Goal: Check status: Check status

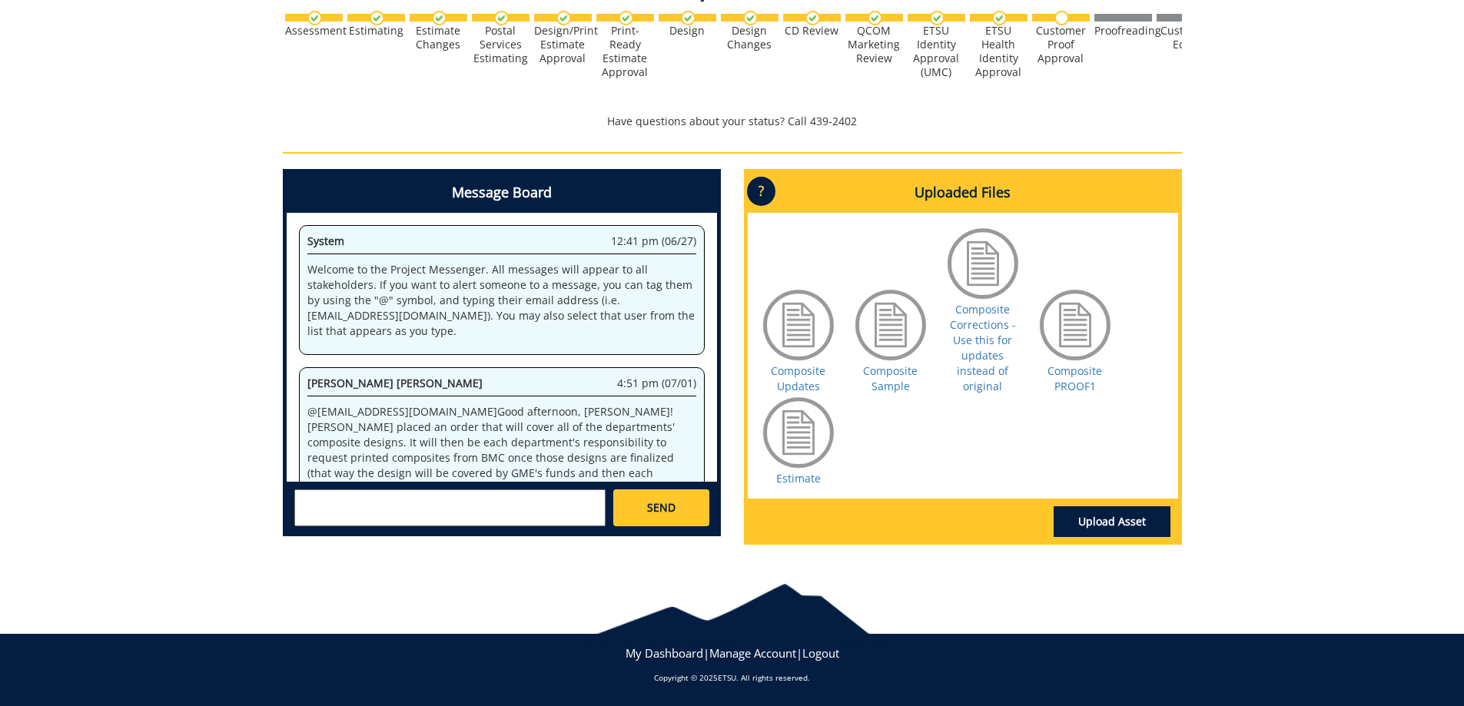
scroll to position [196078, 0]
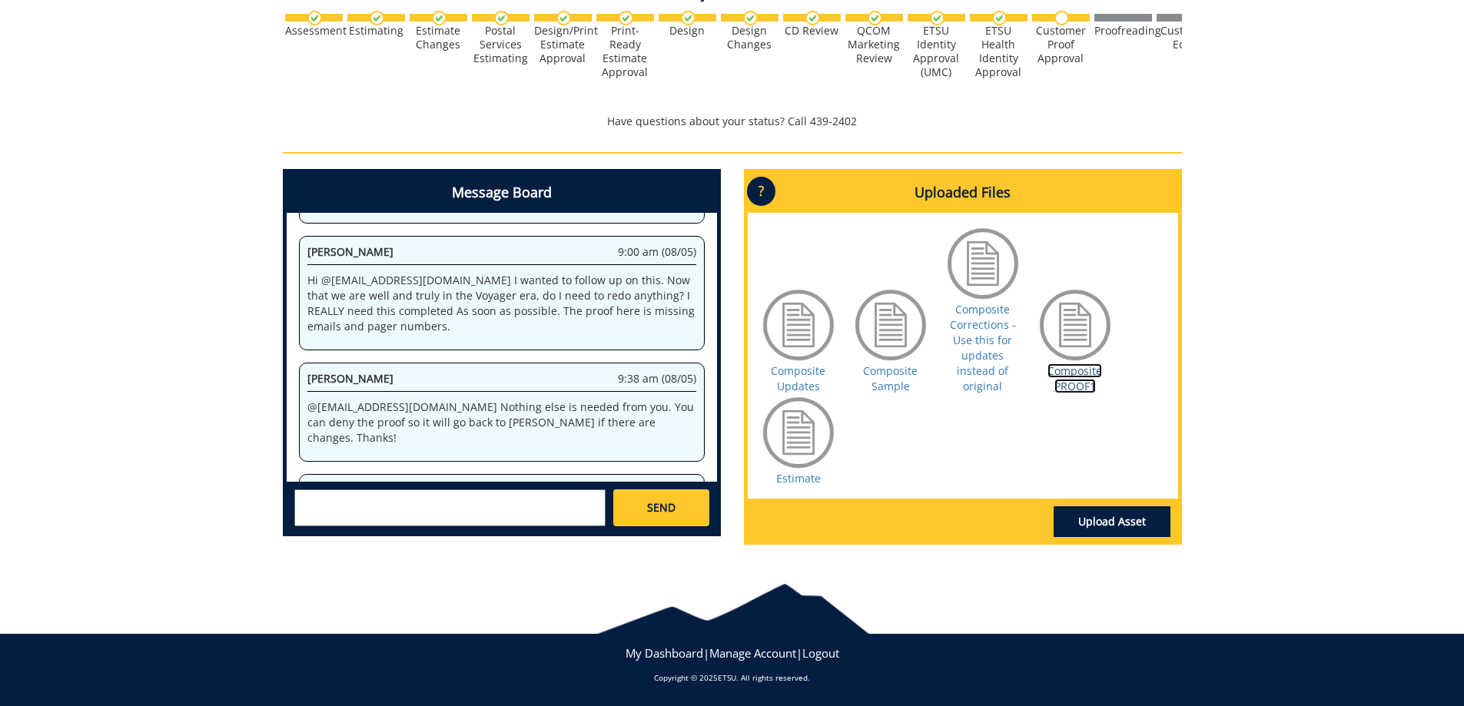
click at [1071, 379] on link "Composite PROOF1" at bounding box center [1074, 378] width 55 height 30
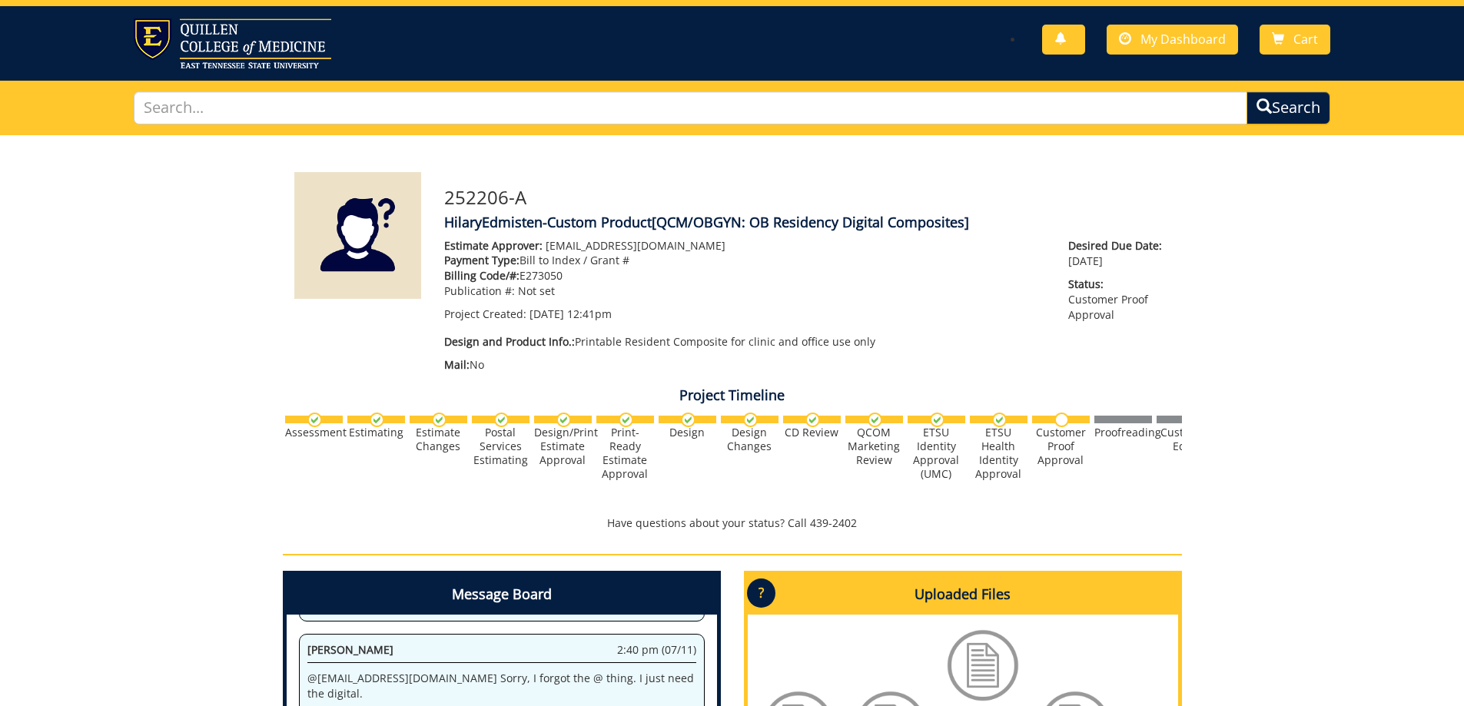
scroll to position [0, 0]
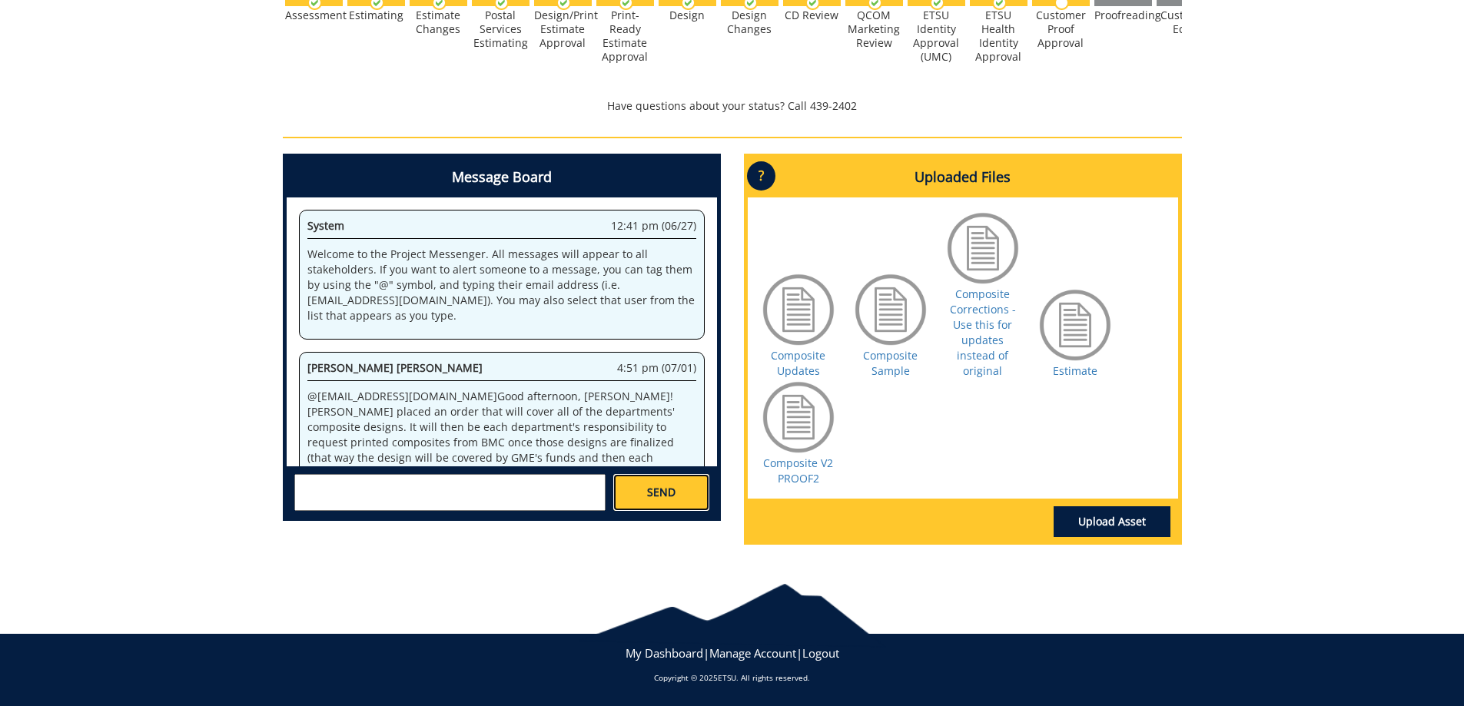
scroll to position [146401, 0]
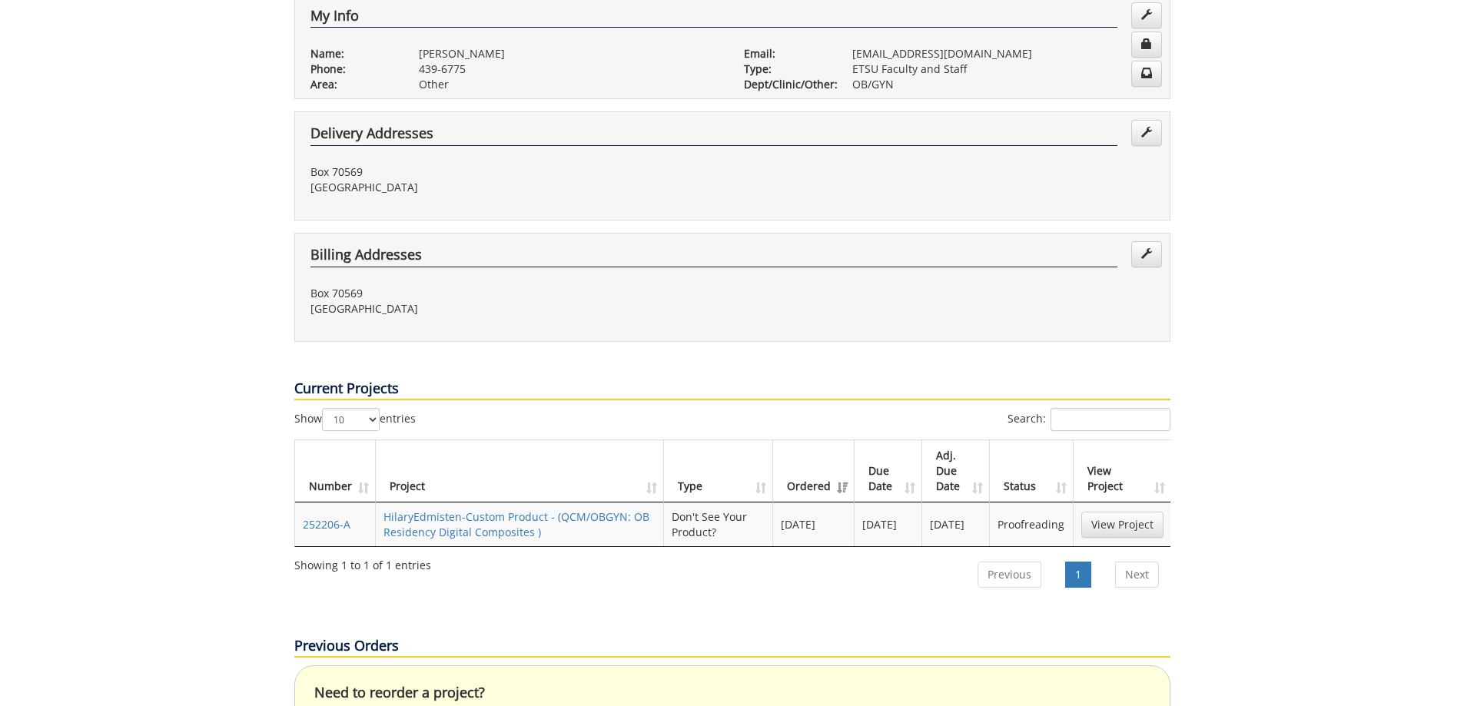
scroll to position [384, 0]
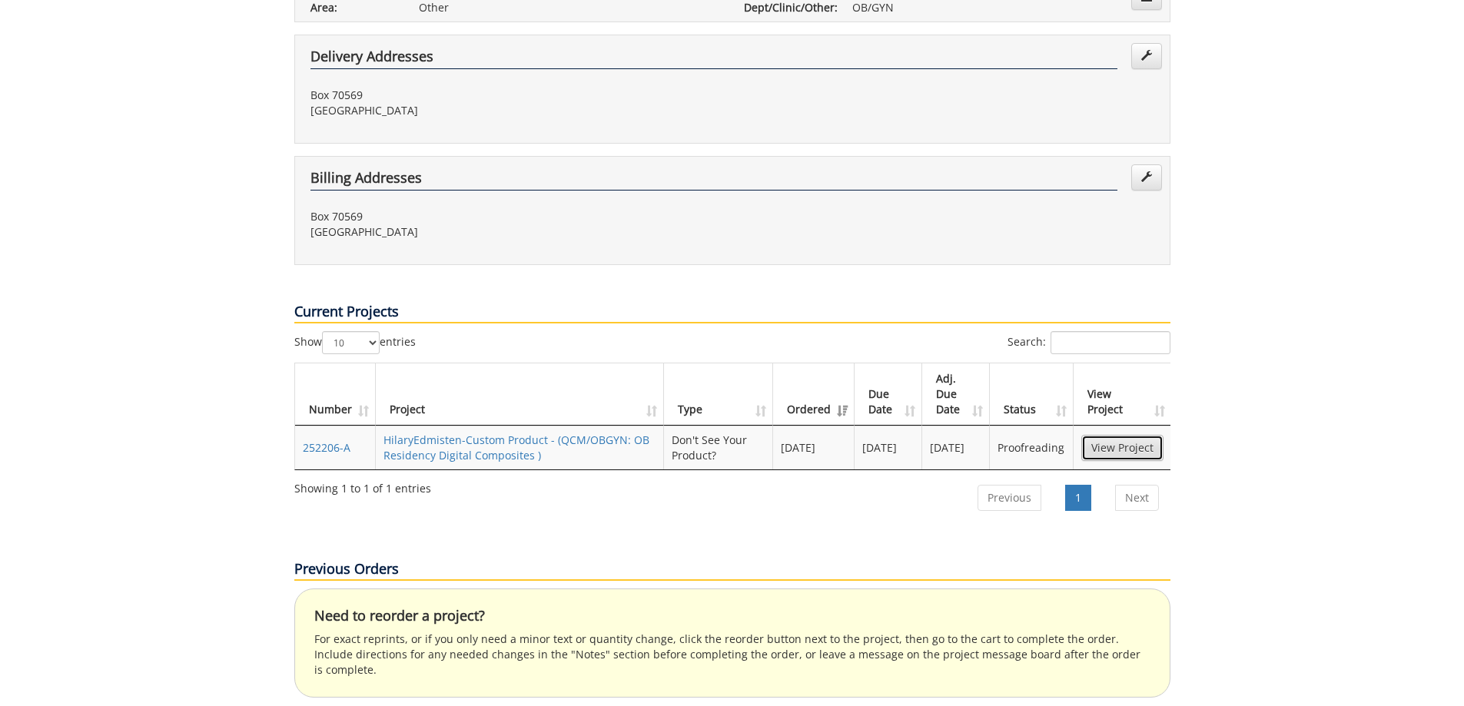
click at [1118, 435] on link "View Project" at bounding box center [1122, 448] width 82 height 26
